Goal: Communication & Community: Answer question/provide support

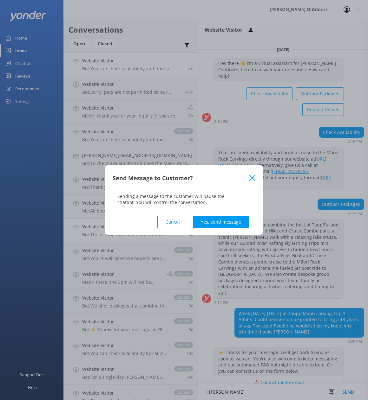
click at [175, 219] on button "Cancel" at bounding box center [172, 222] width 31 height 13
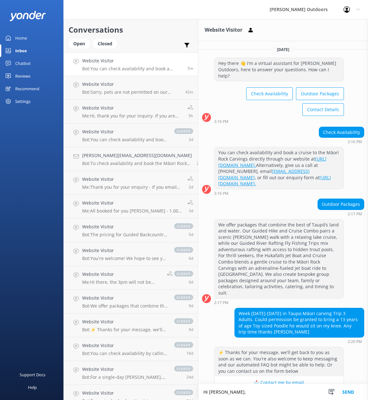
click at [215, 391] on textarea "Hi [PERSON_NAME]," at bounding box center [283, 393] width 170 height 16
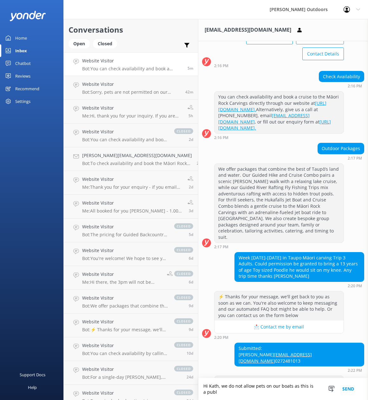
scroll to position [62, 0]
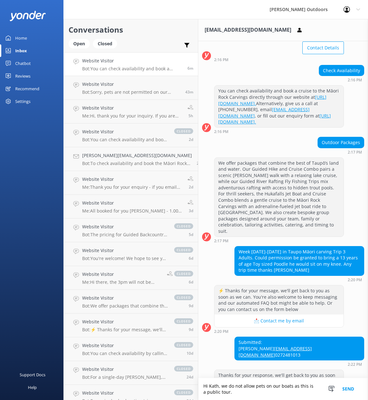
click at [221, 392] on textarea "Hi Kath, we do not allow pets on our boats as this is a public tour." at bounding box center [283, 390] width 170 height 22
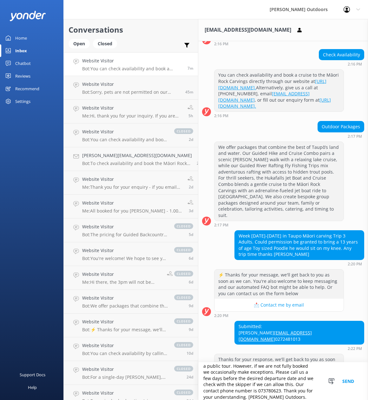
scroll to position [0, 0]
click at [283, 377] on textarea "Hi Kath, we do not allow pets on our boats as this is a public tour. However, i…" at bounding box center [283, 382] width 170 height 38
click at [293, 379] on textarea "Hi Kath, we do not allow pets on our boats as this is a public tour. However, i…" at bounding box center [283, 382] width 170 height 38
click at [287, 376] on textarea "Hi Kath, we do not allow pets on our boats as this is a public tour. However, i…" at bounding box center [283, 382] width 170 height 38
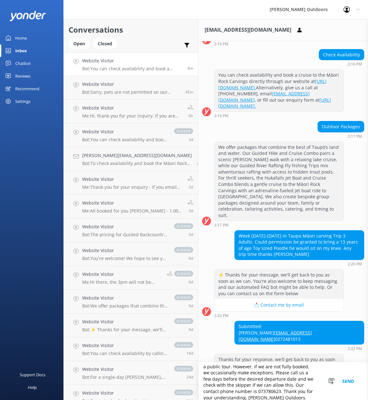
scroll to position [15, 0]
click at [268, 377] on textarea "Hi Kath, we do not allow pets on our boats as this is a public tour. However, i…" at bounding box center [283, 382] width 170 height 38
click at [268, 375] on textarea "Hi Kath, we do not allow pets on our boats as this is a public tour. However, i…" at bounding box center [283, 382] width 170 height 38
drag, startPoint x: 283, startPoint y: 374, endPoint x: 287, endPoint y: 373, distance: 3.7
click at [283, 374] on textarea "Hi Kath, we do not allow pets on our boats as this is a public tour. However, i…" at bounding box center [283, 382] width 170 height 38
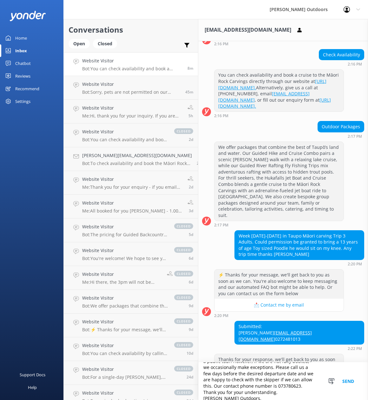
click at [271, 374] on textarea "Hi Kath, we do not allow pets on our boats as this is a public tour. However, i…" at bounding box center [283, 382] width 170 height 38
click at [289, 376] on textarea "Hi Kath, we do not allow pets on our boats as this is a public tour. However, i…" at bounding box center [283, 382] width 170 height 38
type textarea "Hi Kath, we do not allow pets on our boats as this is a public tour. However, i…"
click at [347, 381] on button "Send" at bounding box center [348, 382] width 24 height 38
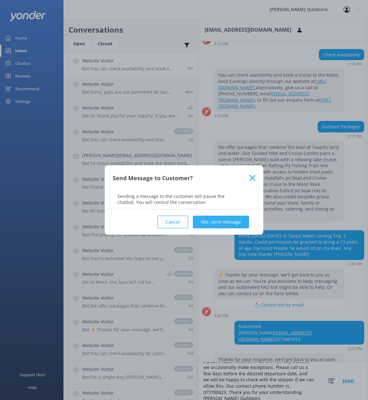
click at [213, 222] on button "Yes, send message" at bounding box center [221, 222] width 56 height 13
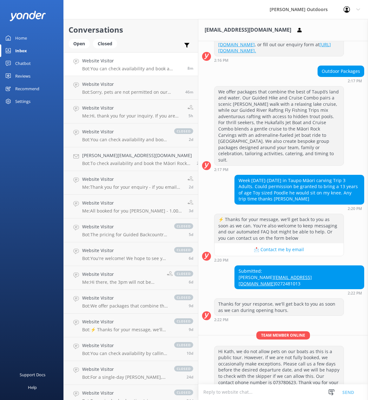
scroll to position [134, 0]
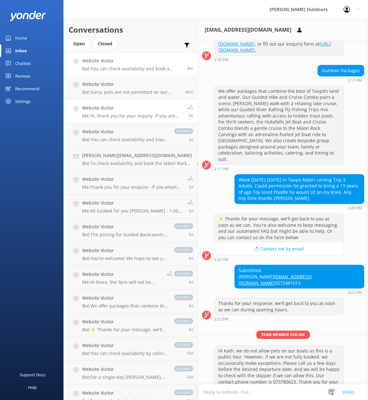
click at [97, 114] on p "Me: Hi, thank you for your inquiry. If you are still interested in Fly Fishing,…" at bounding box center [132, 116] width 101 height 6
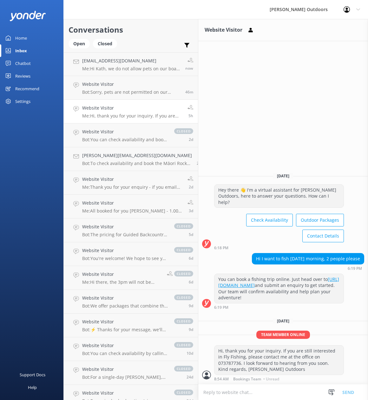
click at [206, 395] on textarea at bounding box center [283, 393] width 170 height 16
type textarea "I"
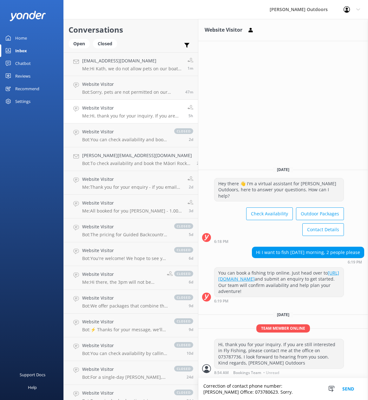
type textarea "Correction of contact phone number: [PERSON_NAME] Office: 073780623. Sorry."
click at [350, 388] on button "Send" at bounding box center [348, 390] width 24 height 22
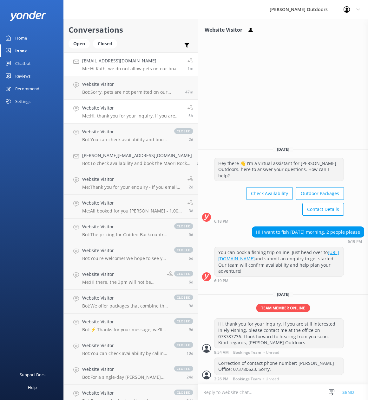
click at [107, 69] on p "Me: Hi Kath, we do not allow pets on our boats as this is a public tour. Howeve…" at bounding box center [132, 69] width 101 height 6
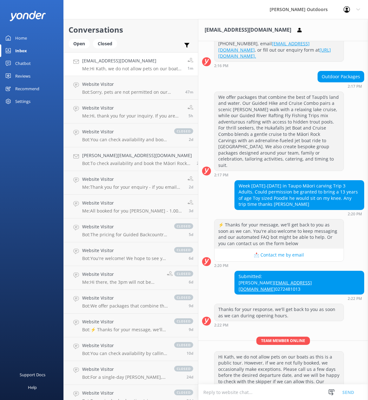
scroll to position [134, 0]
